Goal: Task Accomplishment & Management: Complete application form

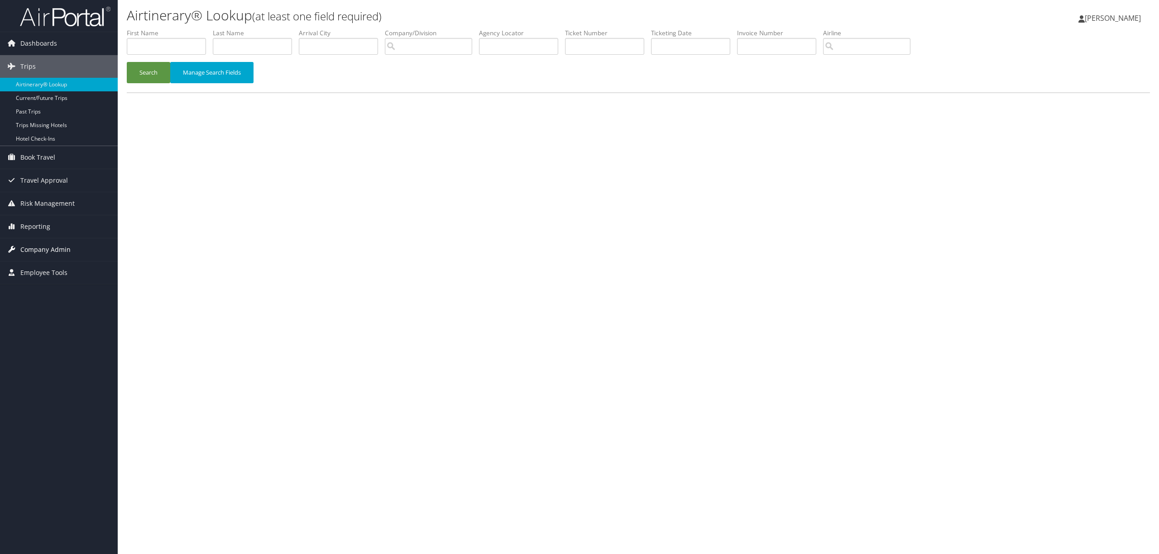
click at [63, 252] on span "Company Admin" at bounding box center [45, 249] width 50 height 23
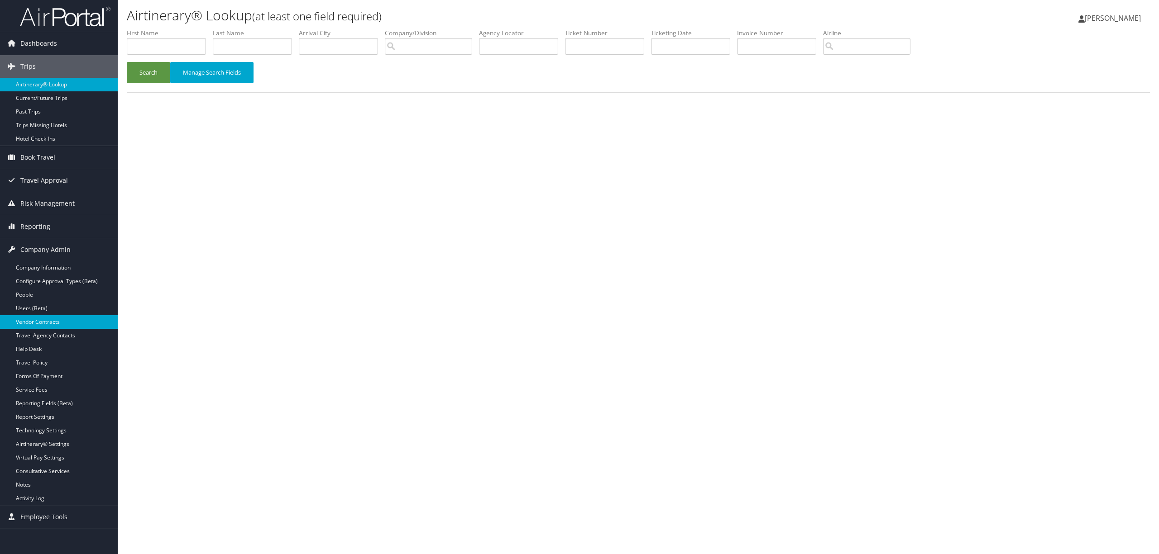
click at [42, 322] on link "Vendor Contracts" at bounding box center [59, 322] width 118 height 14
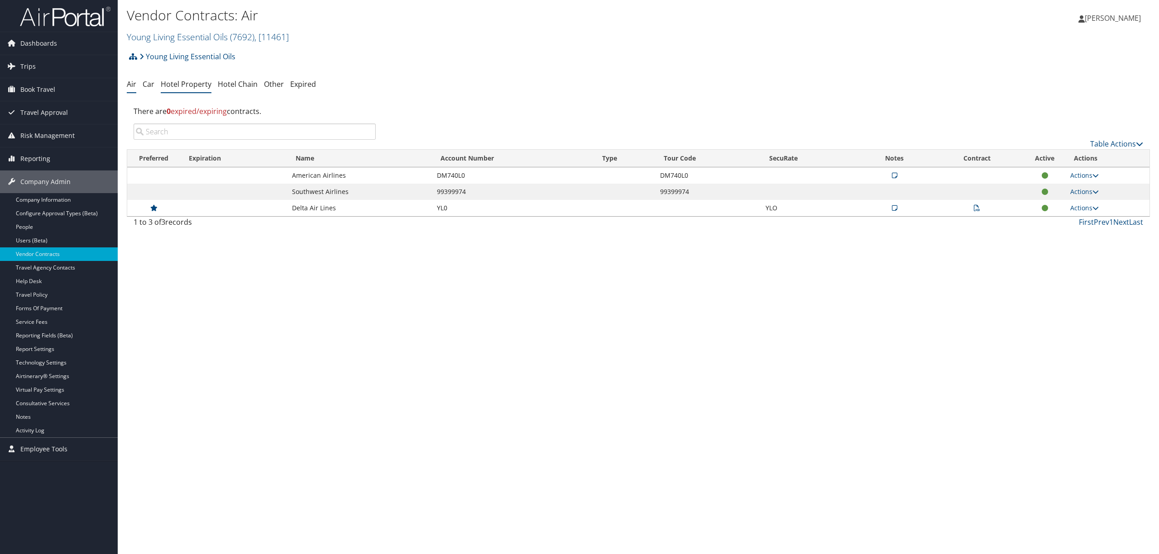
click at [199, 86] on link "Hotel Property" at bounding box center [186, 84] width 51 height 10
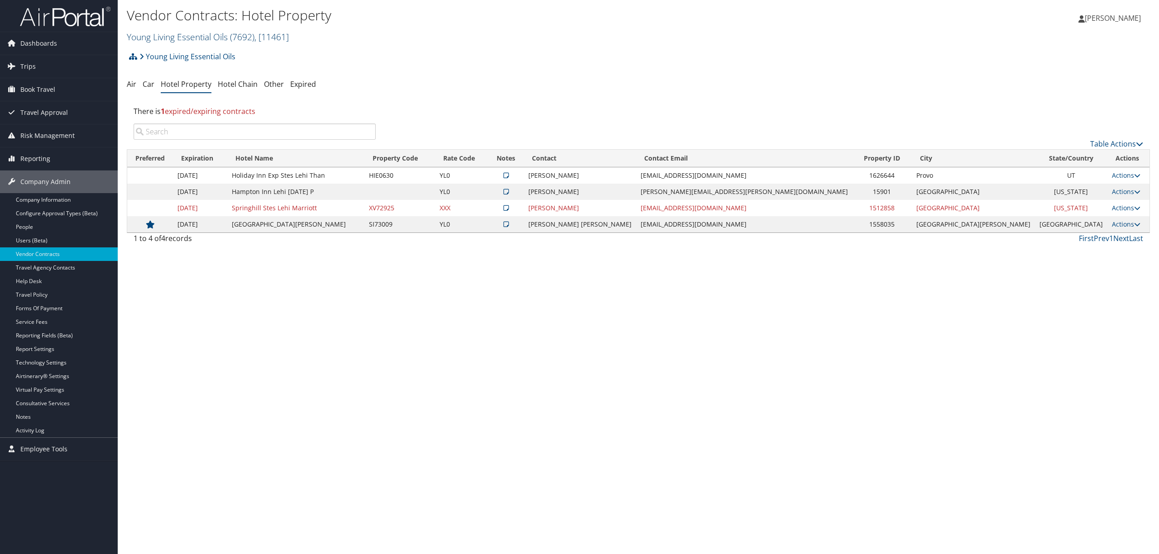
click at [178, 35] on link "Young Living Essential Oils ( 7692 ) , [ 11461 ]" at bounding box center [208, 37] width 162 height 12
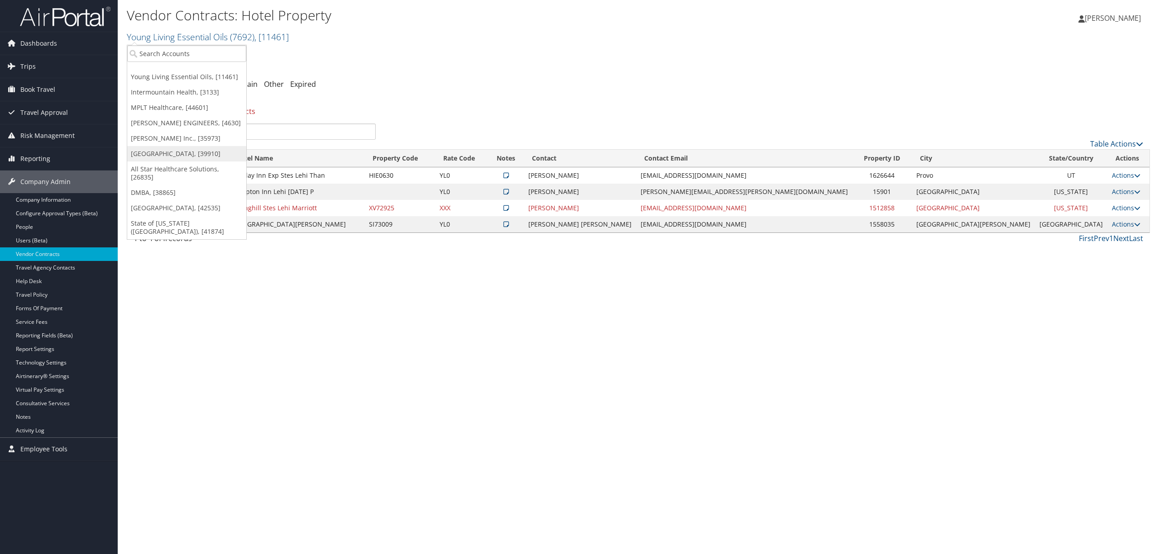
click at [159, 153] on link "Rimini Street, [39910]" at bounding box center [186, 153] width 119 height 15
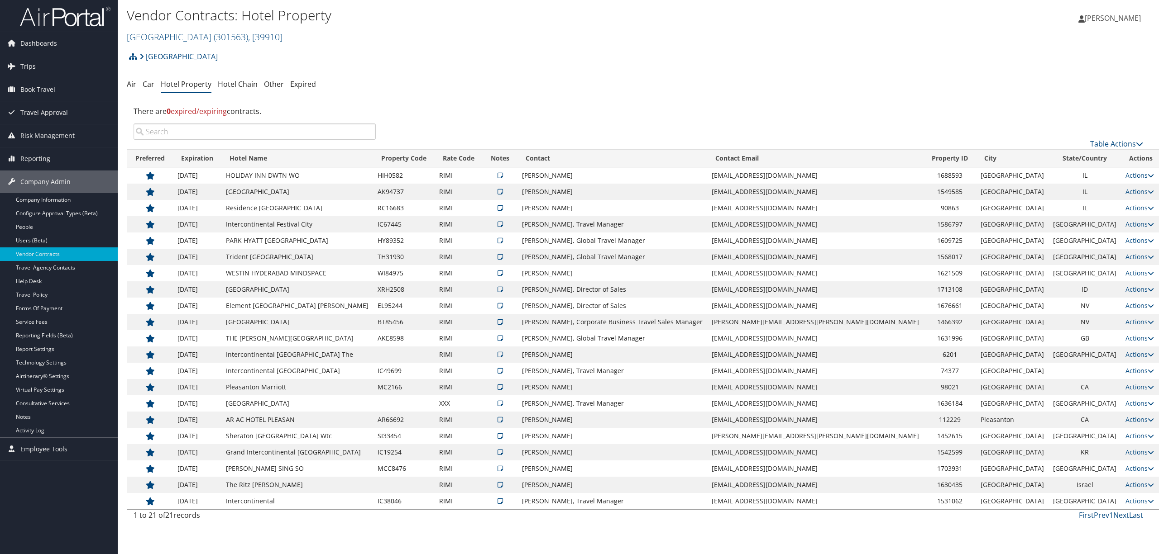
click at [303, 131] on input "search" at bounding box center [254, 132] width 242 height 16
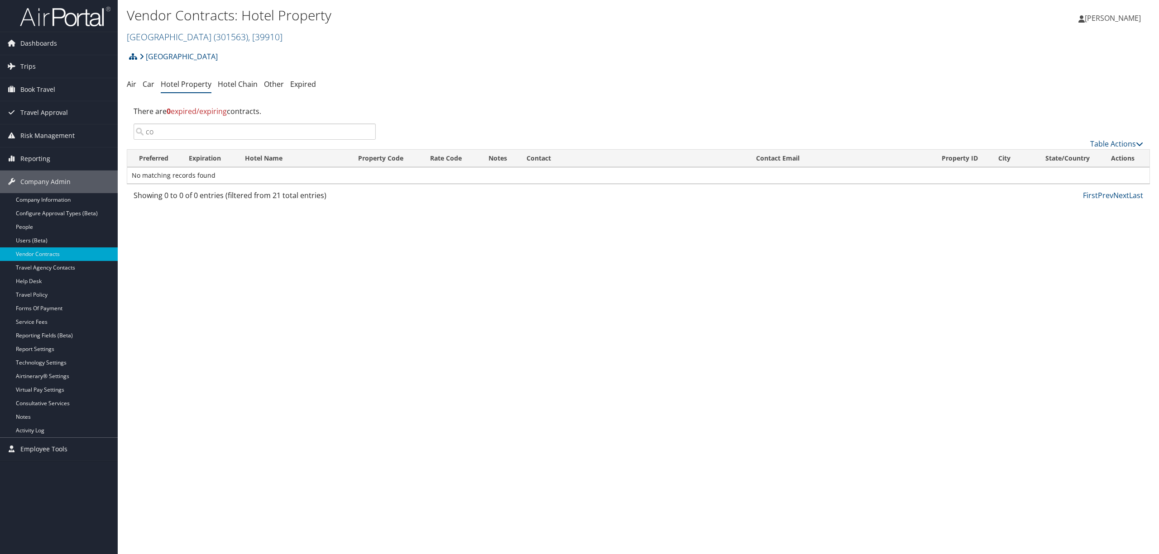
type input "c"
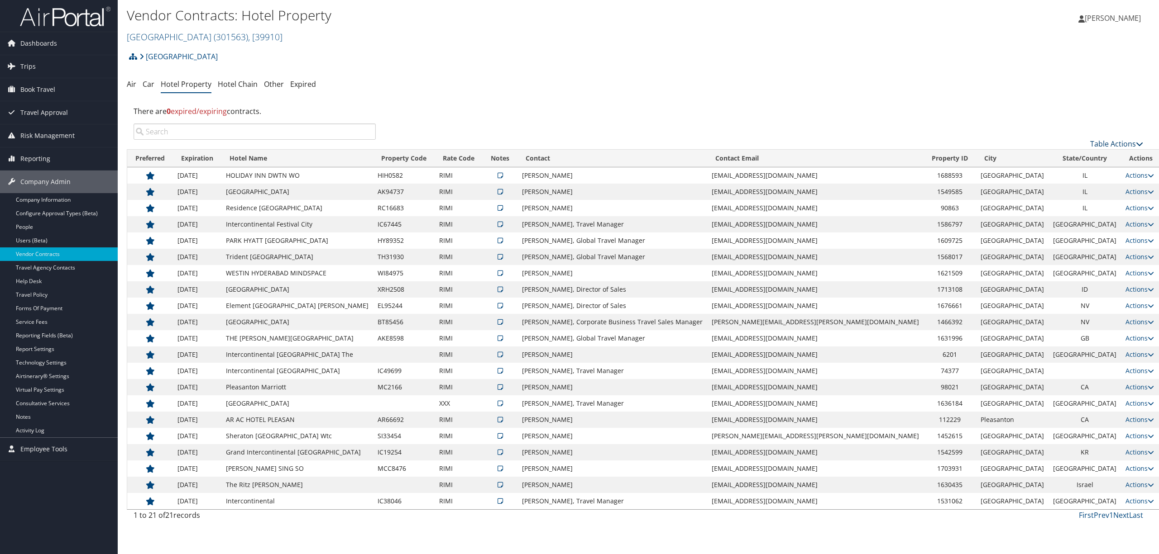
click at [1099, 143] on link "Table Actions" at bounding box center [1116, 144] width 53 height 10
click at [1089, 164] on link "Add New Contract" at bounding box center [1085, 158] width 119 height 15
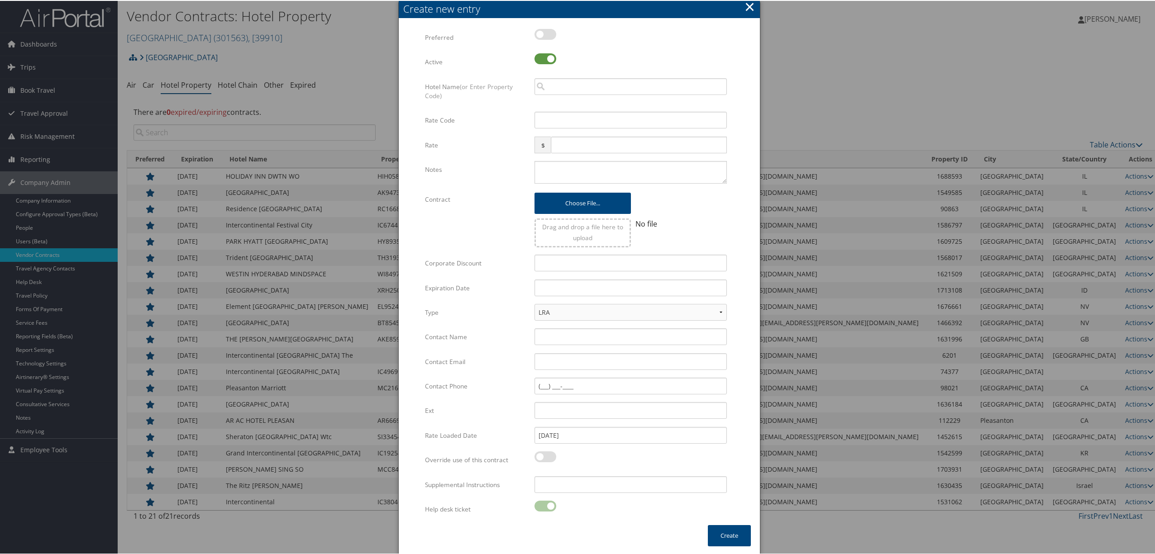
drag, startPoint x: 551, startPoint y: 33, endPoint x: 554, endPoint y: 40, distance: 7.5
click at [551, 33] on label at bounding box center [545, 33] width 22 height 11
click at [545, 33] on input "checkbox" at bounding box center [542, 35] width 6 height 6
checkbox input "true"
click at [568, 82] on input "search" at bounding box center [630, 85] width 192 height 17
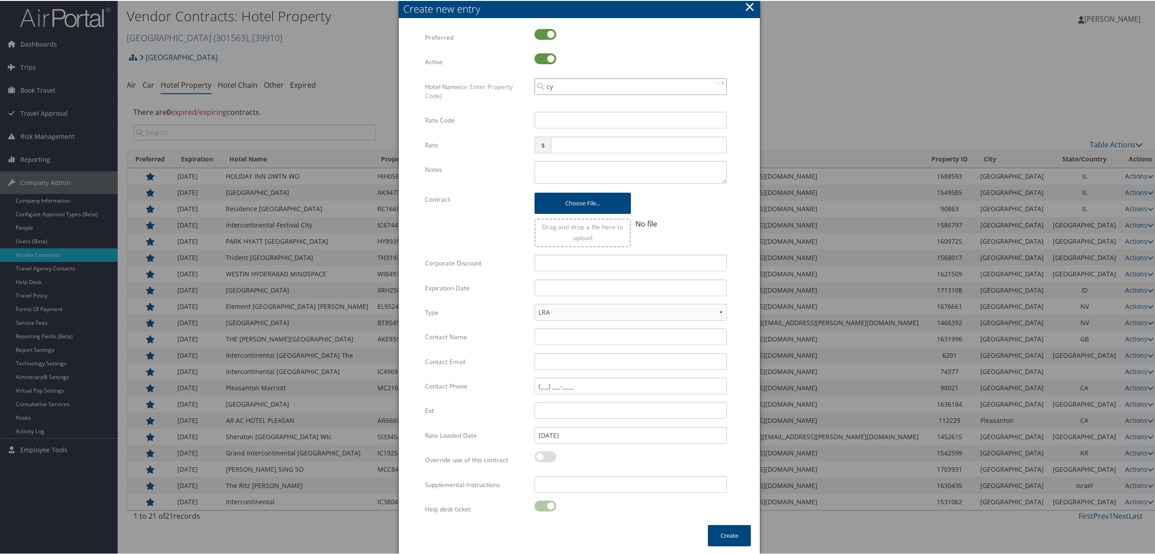
paste input "C0328"
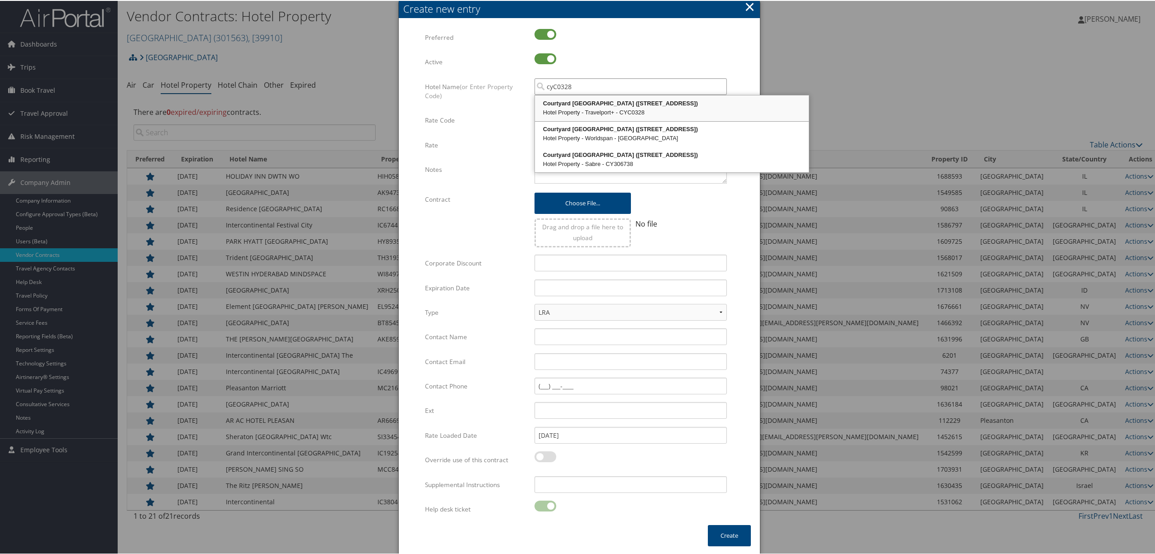
click at [569, 104] on div "Courtyard Taipei Marriott (No 359 Section 7 Zhongxiao East Rd Nangang Dist)" at bounding box center [671, 102] width 271 height 9
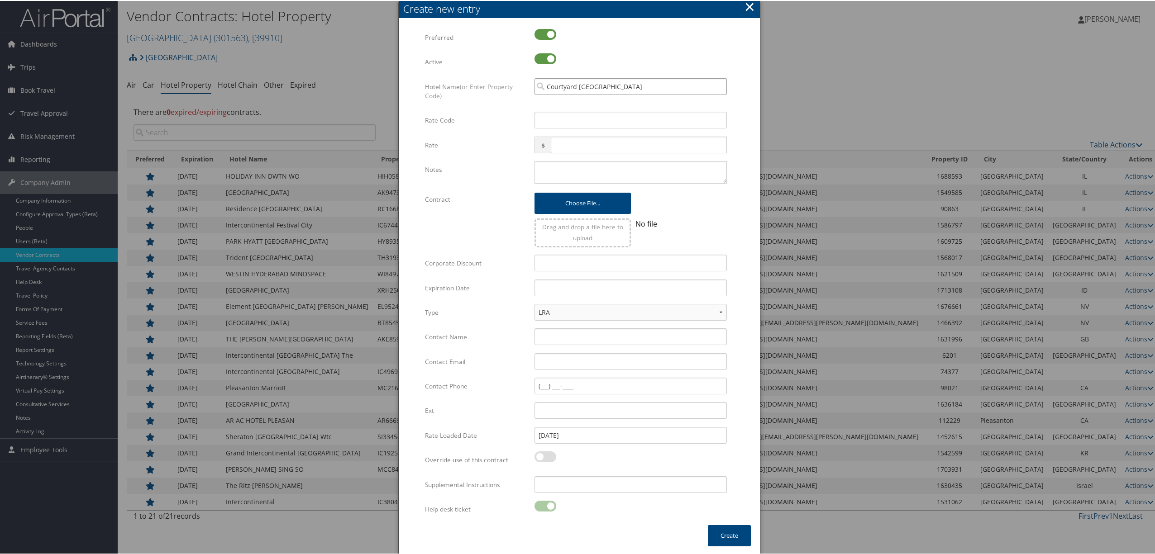
type input "Courtyard Taipei Marriott"
click at [563, 120] on input "Rate Code" at bounding box center [630, 119] width 192 height 17
type input "RIMI"
click at [582, 145] on input "text" at bounding box center [639, 144] width 176 height 17
click at [555, 337] on input "Contact Name" at bounding box center [630, 336] width 192 height 17
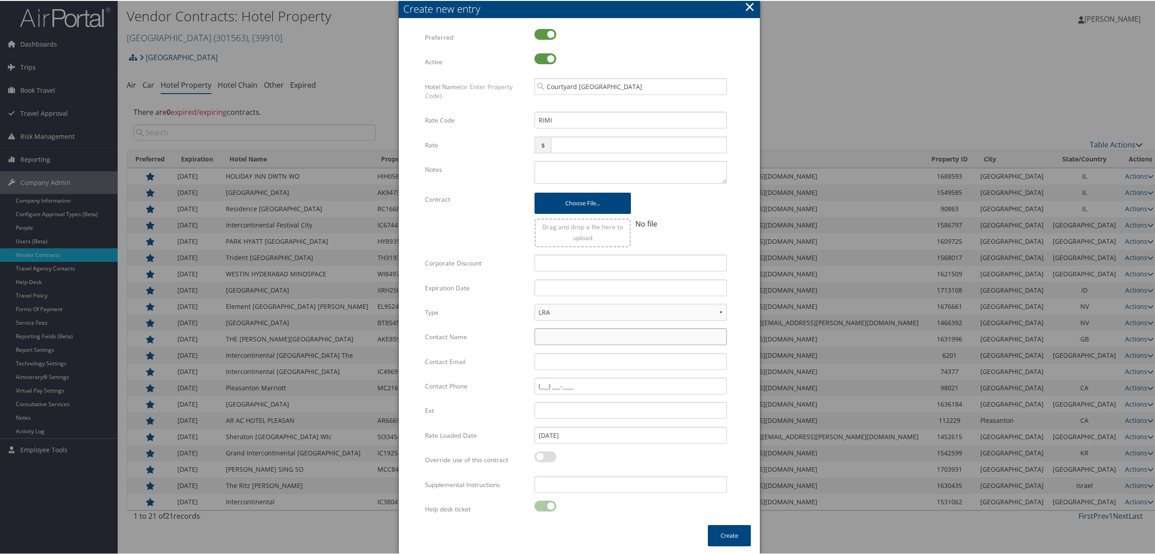
paste input "Cyrus Hsu"
click at [580, 334] on input "Cyrus Hsu," at bounding box center [630, 336] width 192 height 17
paste input "Sales Manager of Sales Dept"
type input "Cyrus Hsu, Sales Manager of Sales Dept"
click at [538, 385] on input "Contact Phone" at bounding box center [630, 385] width 192 height 17
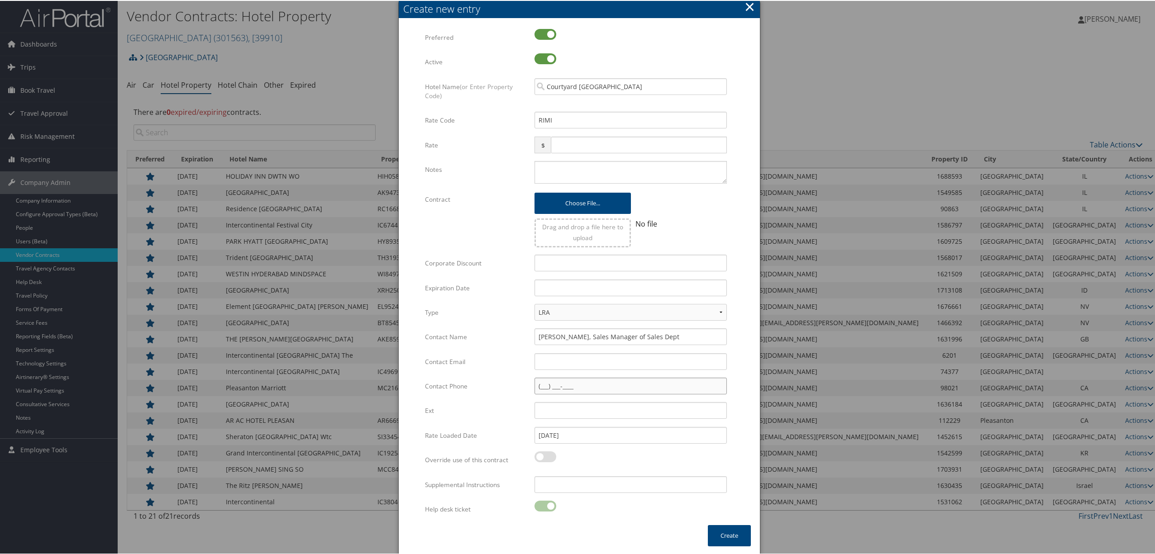
paste input "(886) 266-1565"
type input "(886) 266-1565"
click at [553, 164] on textarea "Notes" at bounding box center [630, 171] width 192 height 23
click at [567, 164] on textarea "P" at bounding box center [630, 171] width 192 height 23
paste textarea "886.2.6615.6565 ext.8913"
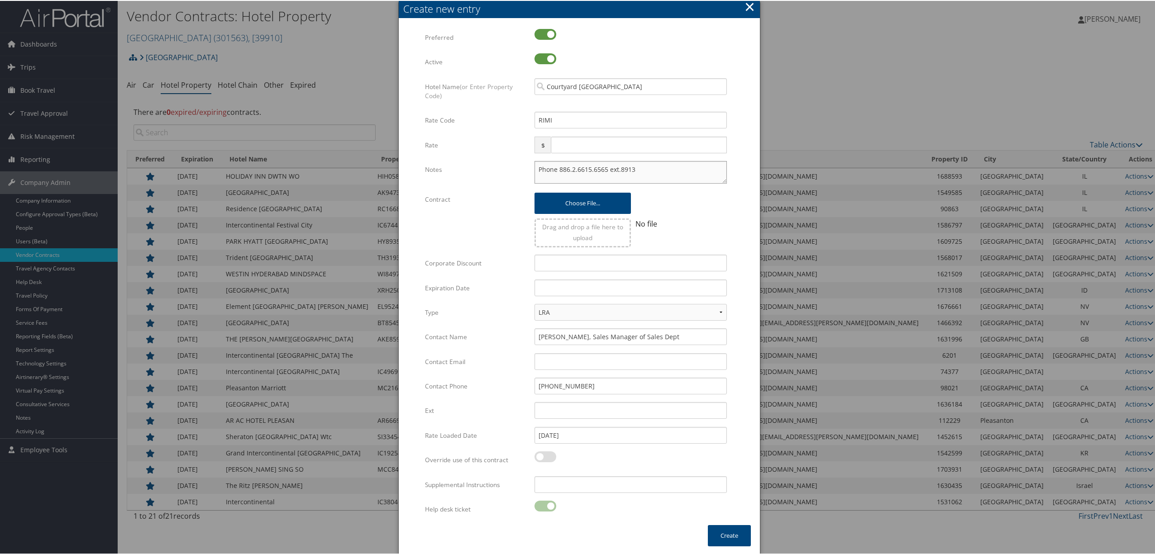
type textarea "Phone 886.2.6615.6565 ext.8913"
drag, startPoint x: 599, startPoint y: 386, endPoint x: 442, endPoint y: 375, distance: 157.9
click at [442, 375] on div "Multiple values The selected items contain different values for this input. To …" at bounding box center [579, 276] width 309 height 497
drag, startPoint x: 547, startPoint y: 371, endPoint x: 548, endPoint y: 360, distance: 11.0
click at [548, 360] on div "Multiple values The selected items contain different values for this input. To …" at bounding box center [631, 365] width 206 height 24
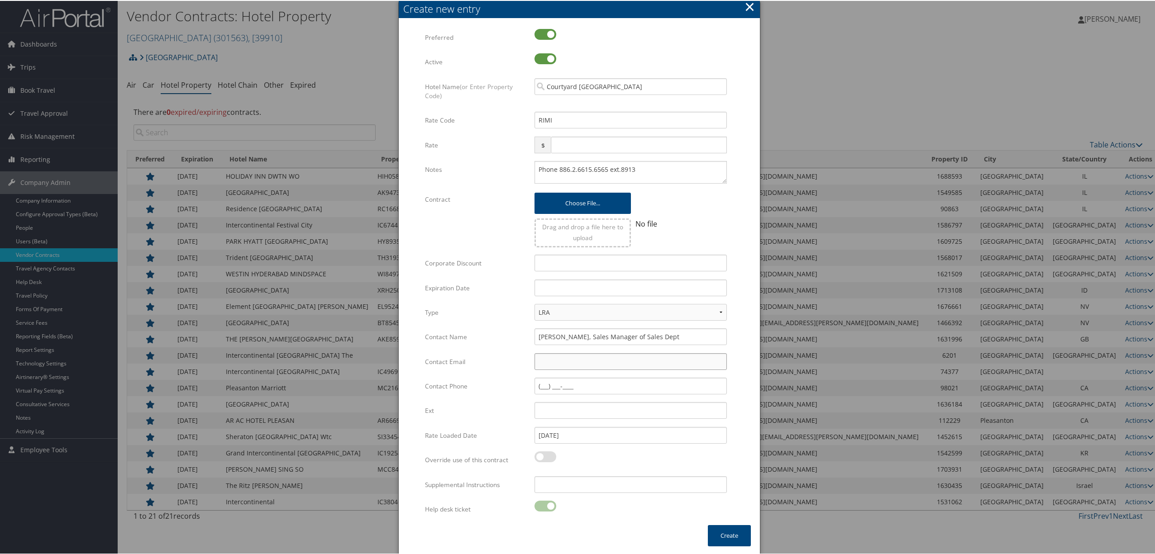
click at [548, 359] on input "Contact Email" at bounding box center [630, 361] width 192 height 17
paste input "cyrus.hsu@courtyardtaipei.com"
type input "cyrus.hsu@courtyardtaipei.com"
